Goal: Transaction & Acquisition: Purchase product/service

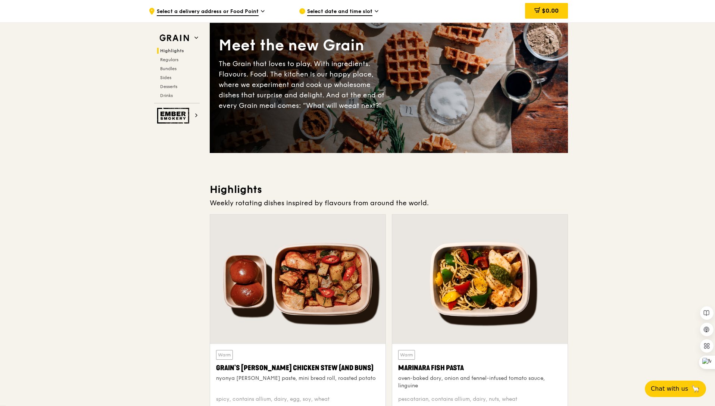
scroll to position [74, 0]
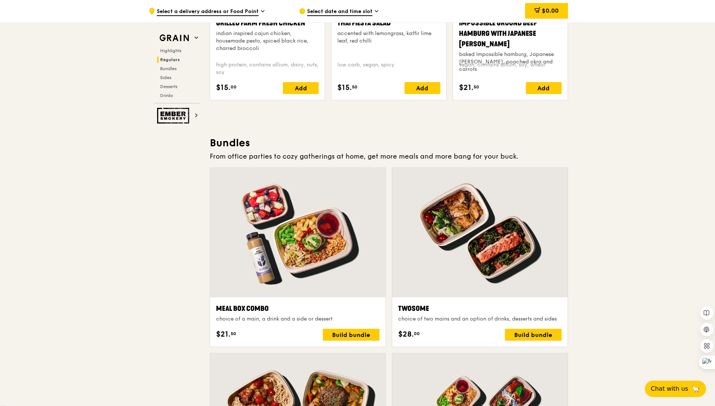
scroll to position [969, 0]
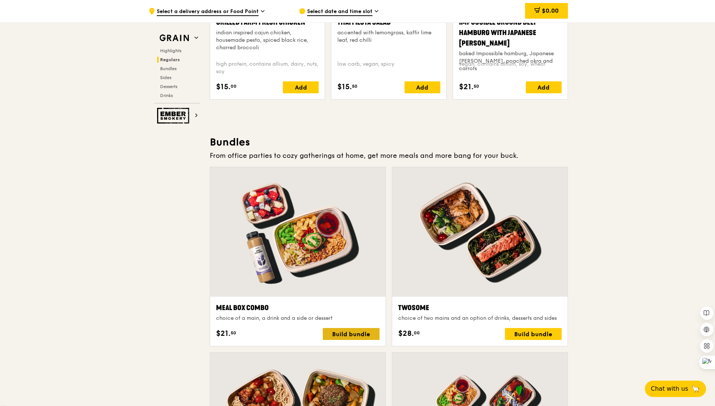
click at [352, 334] on div "Build bundle" at bounding box center [351, 334] width 57 height 12
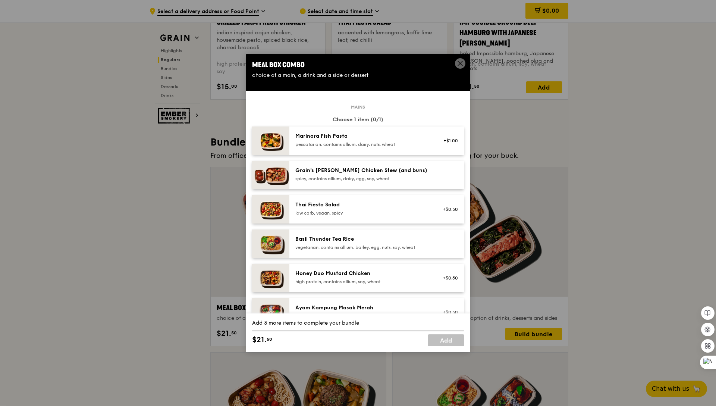
click at [461, 60] on icon at bounding box center [460, 63] width 7 height 7
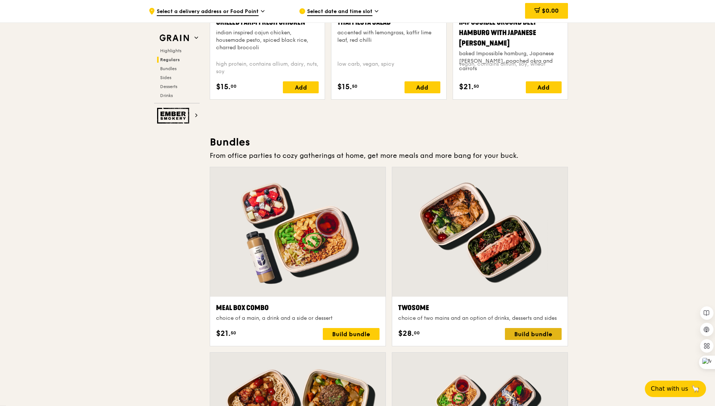
click at [531, 332] on div "Build bundle" at bounding box center [533, 334] width 57 height 12
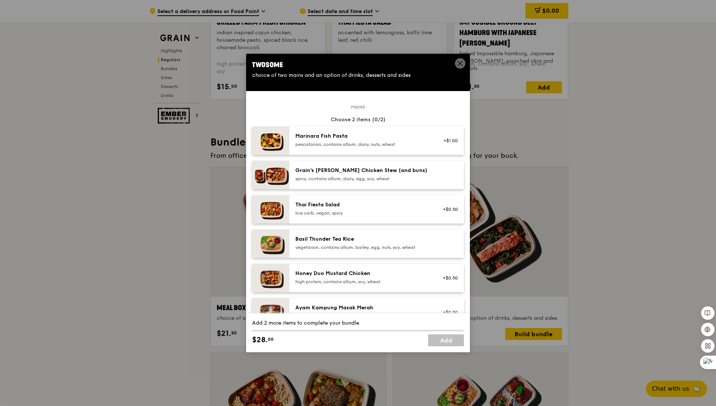
click at [458, 62] on icon at bounding box center [460, 63] width 7 height 7
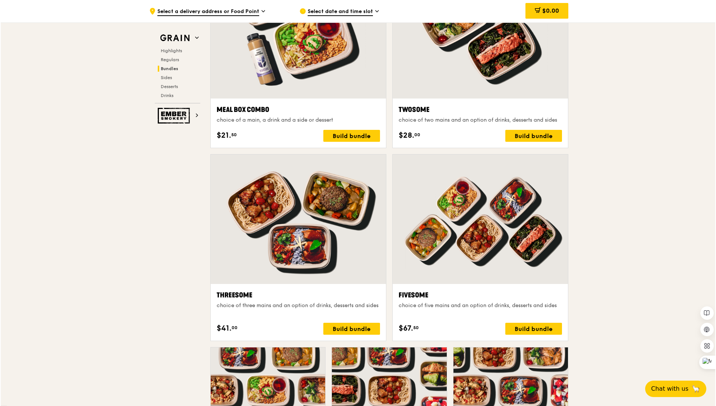
scroll to position [1169, 0]
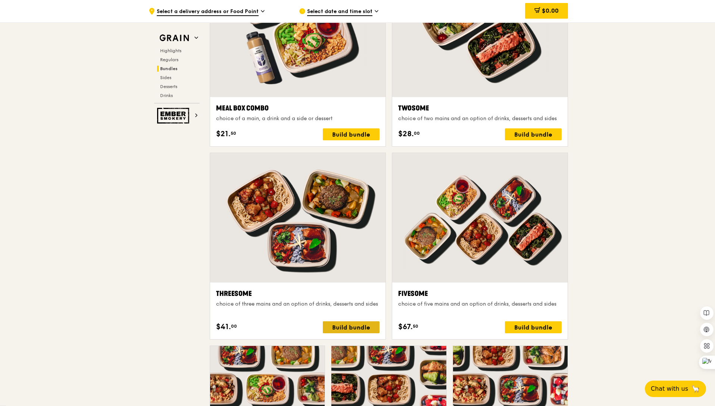
click at [347, 329] on div "Build bundle" at bounding box center [351, 327] width 57 height 12
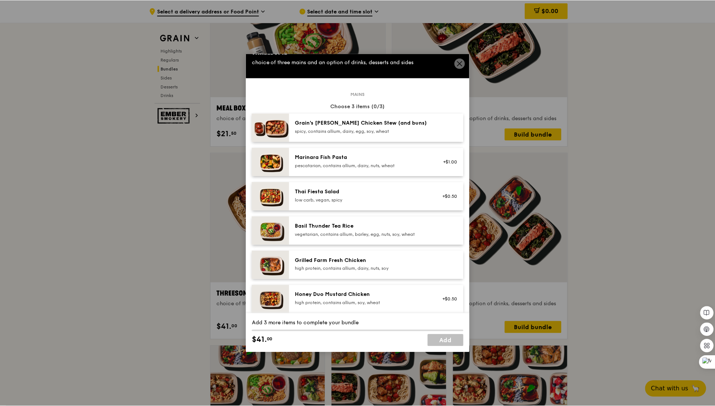
scroll to position [0, 0]
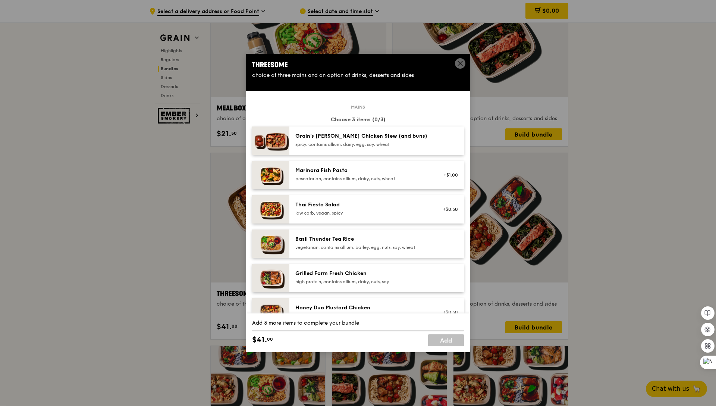
click at [460, 62] on icon at bounding box center [460, 63] width 7 height 7
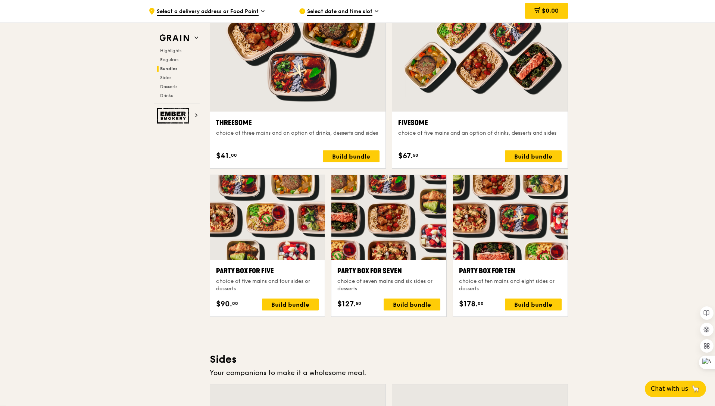
scroll to position [1341, 0]
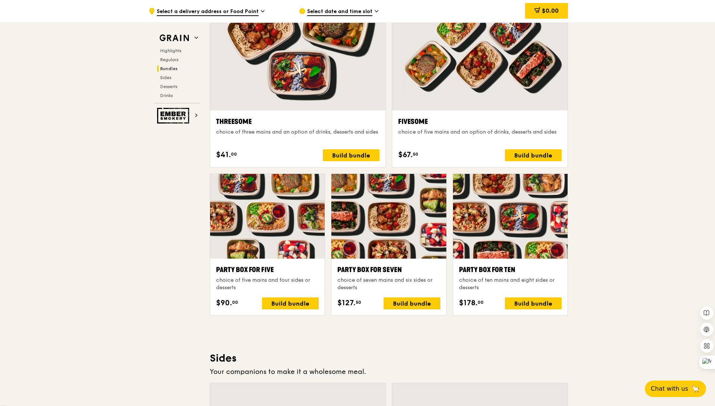
click at [268, 213] on div at bounding box center [267, 216] width 115 height 85
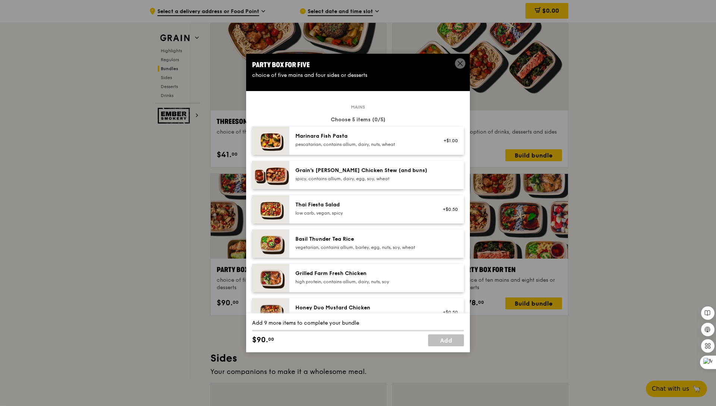
click at [347, 206] on div "Thai Fiesta Salad" at bounding box center [363, 204] width 134 height 7
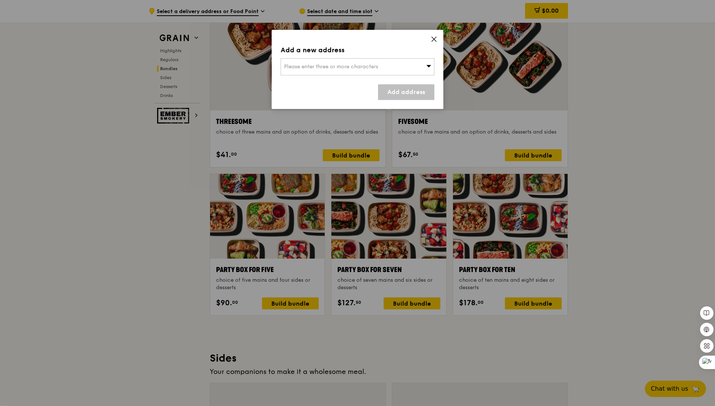
click at [422, 67] on div "Please enter three or more characters" at bounding box center [358, 66] width 154 height 17
click at [433, 41] on icon at bounding box center [434, 39] width 7 height 7
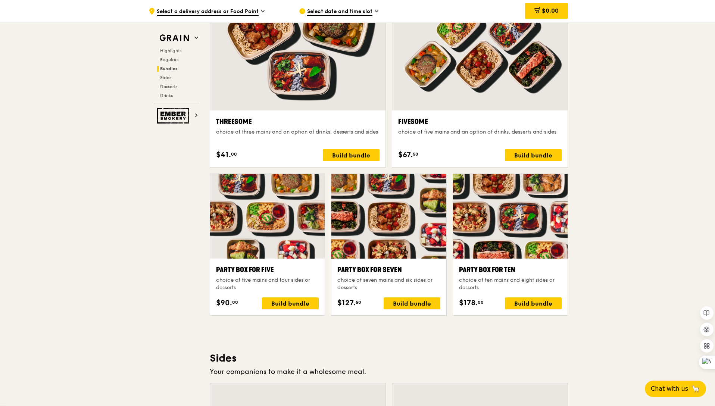
click at [342, 12] on span "Select date and time slot" at bounding box center [339, 12] width 65 height 8
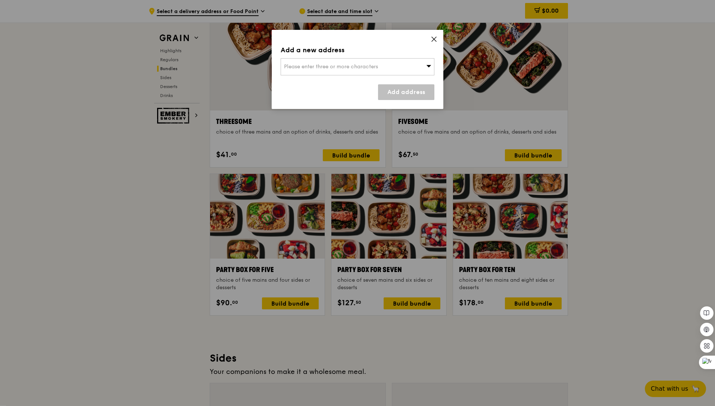
click at [313, 67] on span "Please enter three or more characters" at bounding box center [331, 66] width 94 height 6
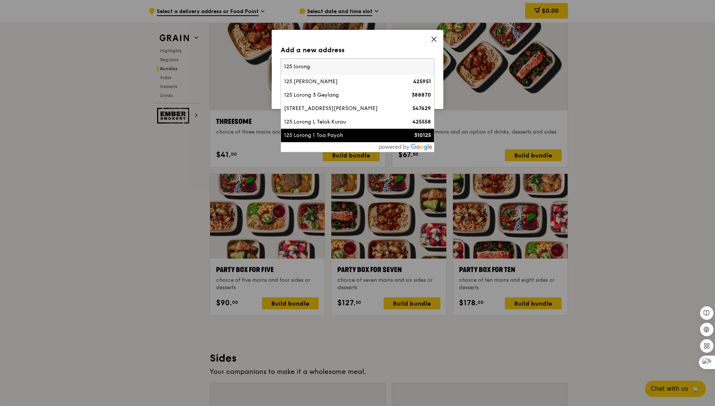
type input "125 lorong"
click at [312, 135] on div "125 Lorong 1 Toa Payoh" at bounding box center [339, 135] width 110 height 7
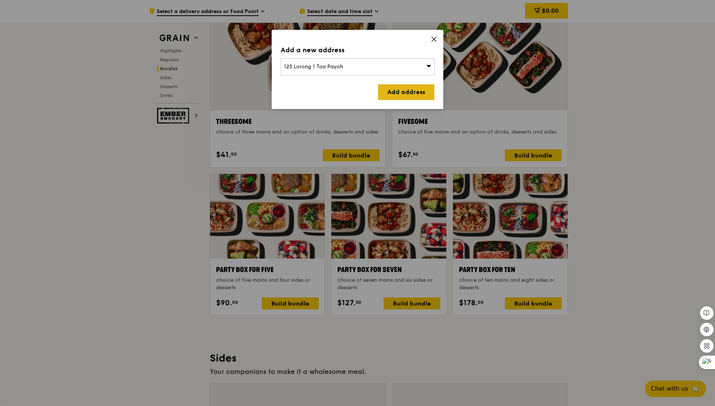
click at [409, 95] on link "Add address" at bounding box center [406, 92] width 56 height 16
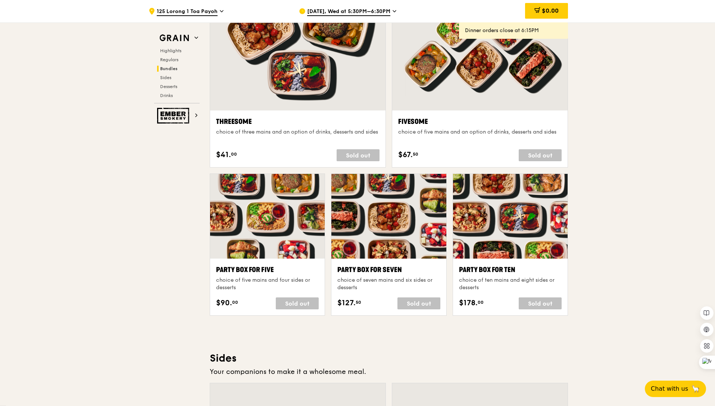
click at [361, 12] on span "[DATE], Wed at 5:30PM–6:30PM" at bounding box center [348, 12] width 83 height 8
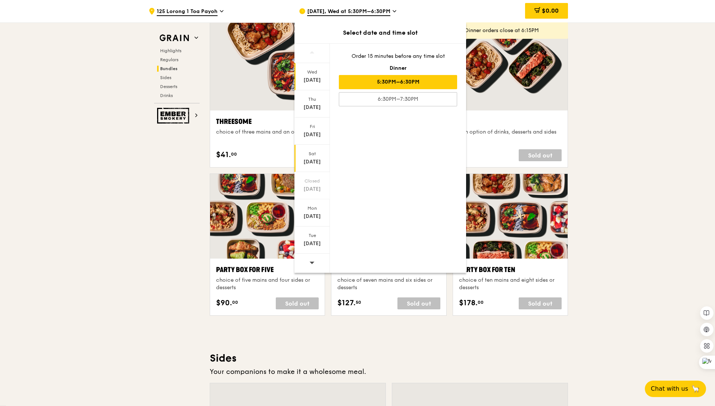
click at [312, 158] on div "[DATE]" at bounding box center [312, 161] width 33 height 7
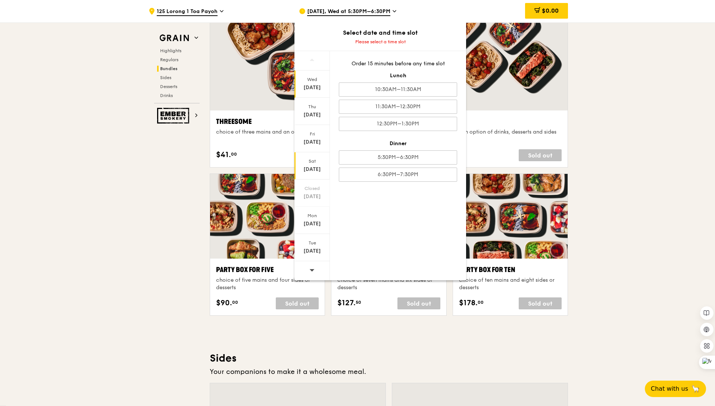
click at [310, 77] on div "Wed" at bounding box center [312, 79] width 33 height 6
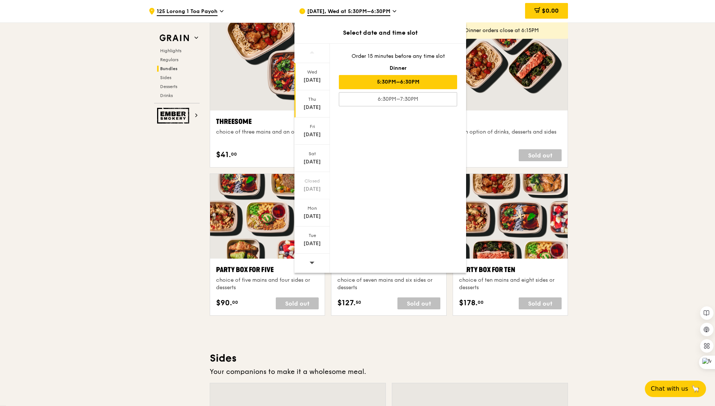
click at [312, 104] on div "[DATE]" at bounding box center [312, 107] width 33 height 7
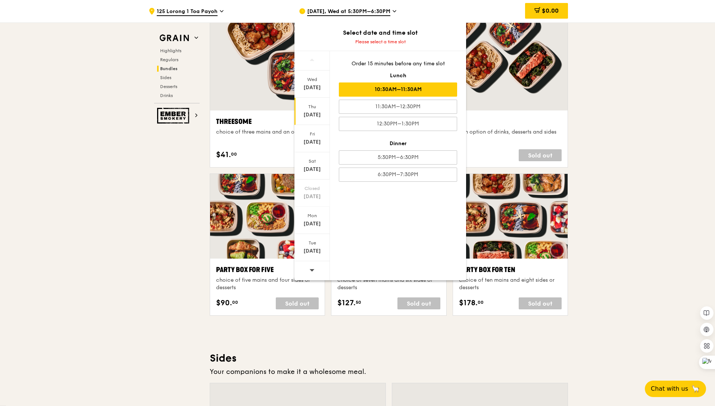
click at [382, 88] on div "10:30AM–11:30AM" at bounding box center [398, 89] width 118 height 14
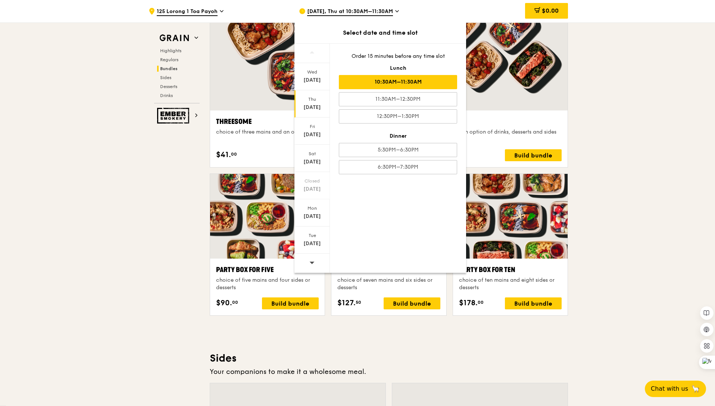
click at [165, 218] on div "Grain Highlights Regulars Bundles Sides Desserts Drinks Ember Smokery Meet the …" at bounding box center [357, 268] width 421 height 3128
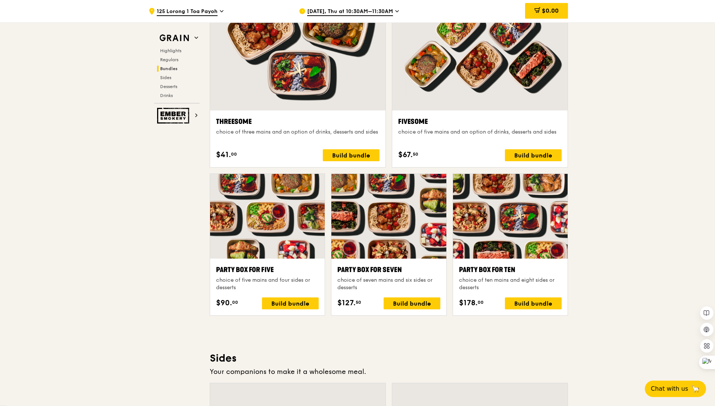
click at [165, 218] on div "Grain Highlights Regulars Bundles Sides Desserts Drinks Ember Smokery Meet the …" at bounding box center [357, 268] width 421 height 3128
click at [254, 218] on div at bounding box center [267, 216] width 115 height 85
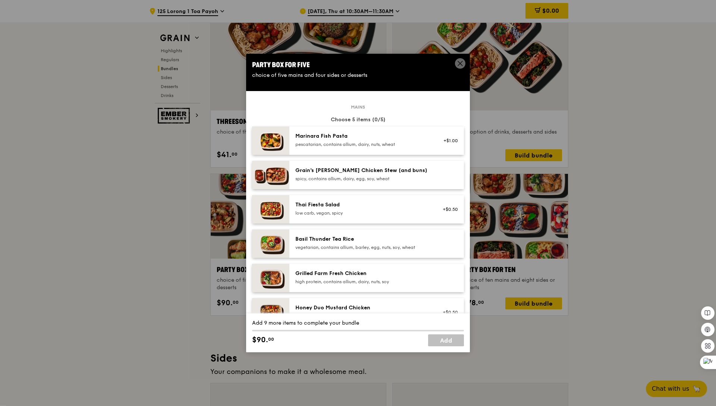
click at [370, 143] on div "pescatarian, contains allium, dairy, nuts, wheat" at bounding box center [363, 144] width 134 height 6
click at [364, 202] on div "Thai Fiesta Salad" at bounding box center [363, 204] width 134 height 7
click at [356, 279] on div "high protein, contains allium, dairy, nuts, soy" at bounding box center [363, 282] width 134 height 6
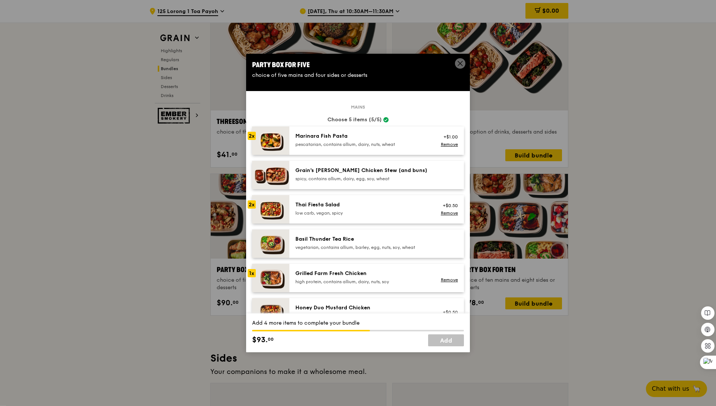
click at [356, 279] on div "high protein, contains allium, dairy, nuts, soy" at bounding box center [363, 282] width 134 height 6
click at [365, 240] on div "Basil Thunder Tea Rice" at bounding box center [363, 238] width 134 height 7
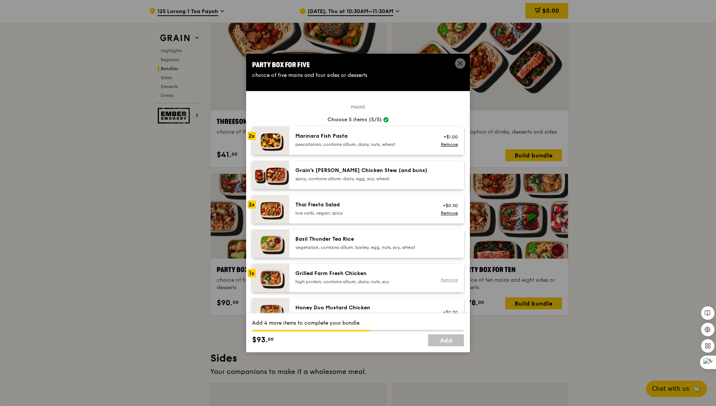
click at [443, 279] on link "Remove" at bounding box center [449, 279] width 17 height 5
click at [369, 242] on div "Basil Thunder Tea Rice" at bounding box center [363, 238] width 134 height 7
click at [458, 62] on icon at bounding box center [460, 63] width 7 height 7
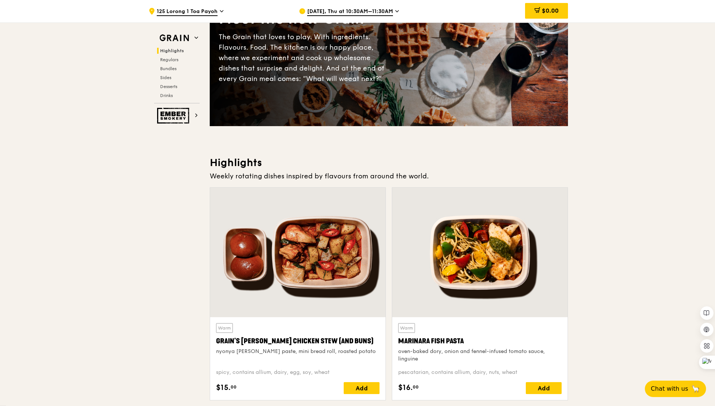
scroll to position [0, 0]
